Goal: Information Seeking & Learning: Learn about a topic

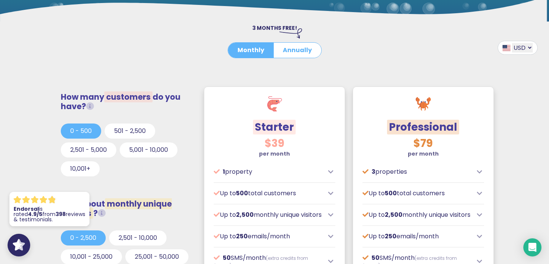
scroll to position [162, 0]
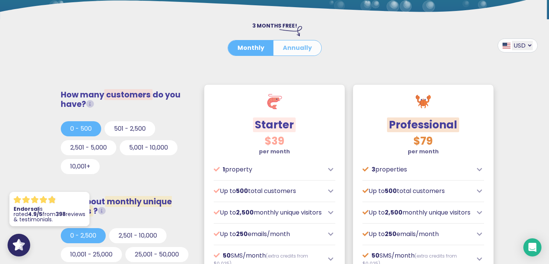
click at [306, 48] on button "Annually" at bounding box center [297, 47] width 48 height 15
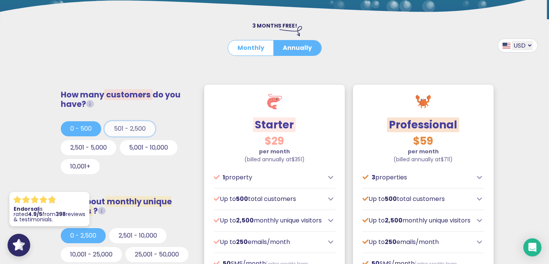
click at [130, 130] on button "501 - 2,500" at bounding box center [130, 128] width 51 height 15
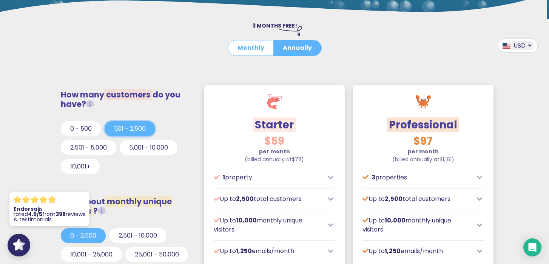
scroll to position [178, 0]
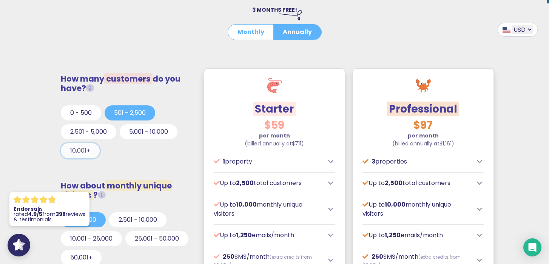
click at [78, 150] on button "10,001+" at bounding box center [80, 150] width 39 height 15
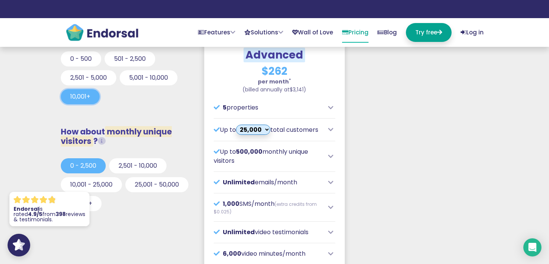
scroll to position [241, 0]
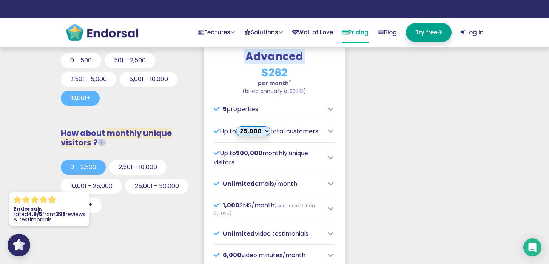
click at [330, 108] on icon at bounding box center [330, 109] width 5 height 6
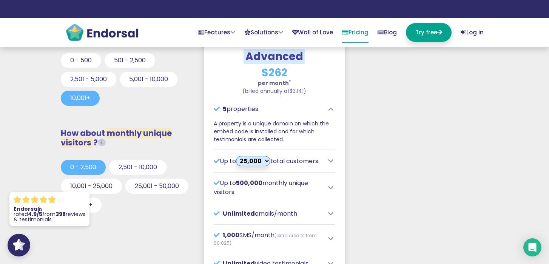
click at [330, 108] on icon at bounding box center [330, 109] width 5 height 6
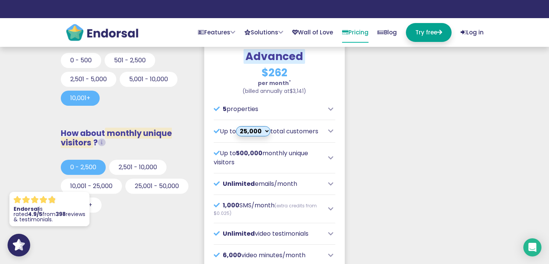
click at [330, 108] on icon at bounding box center [330, 109] width 5 height 6
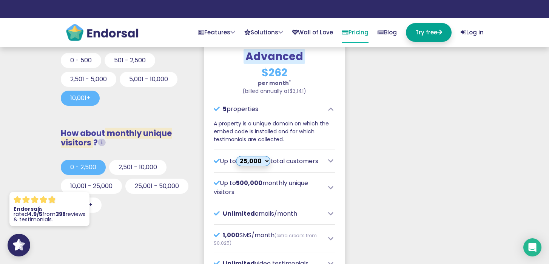
click at [330, 108] on icon at bounding box center [330, 109] width 5 height 6
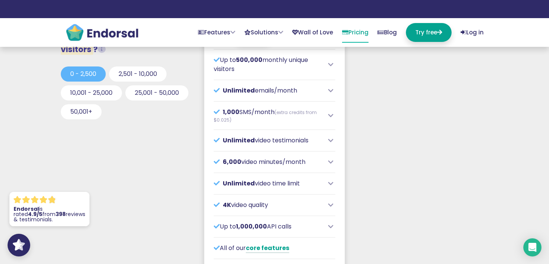
scroll to position [339, 0]
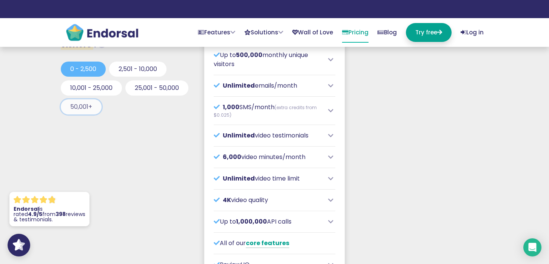
click at [102, 108] on button "50,001+" at bounding box center [81, 106] width 41 height 15
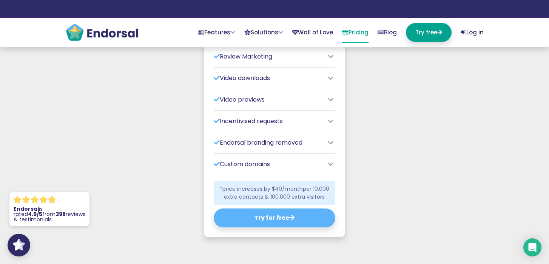
scroll to position [611, 0]
click at [332, 160] on div "Custom domains" at bounding box center [275, 164] width 122 height 9
click at [332, 162] on icon at bounding box center [330, 165] width 5 height 6
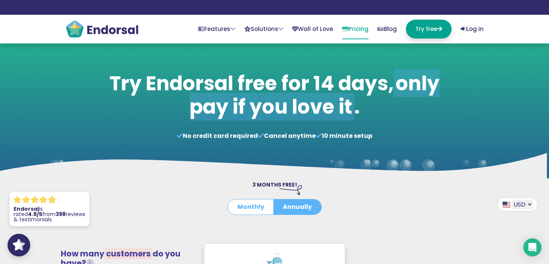
scroll to position [0, 0]
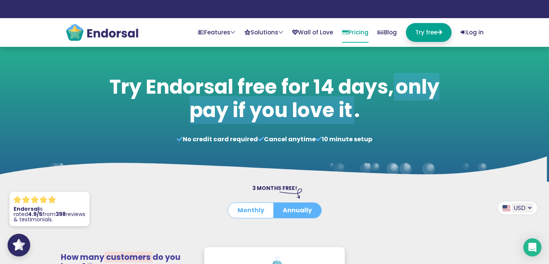
click at [119, 33] on img at bounding box center [102, 32] width 74 height 19
